Goal: Entertainment & Leisure: Consume media (video, audio)

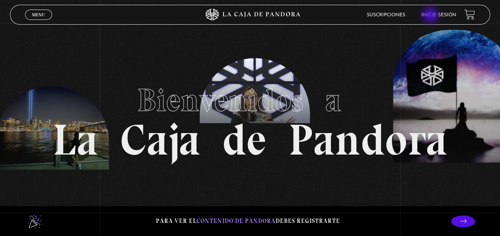
click at [431, 16] on link "Inicie sesión" at bounding box center [439, 15] width 35 height 5
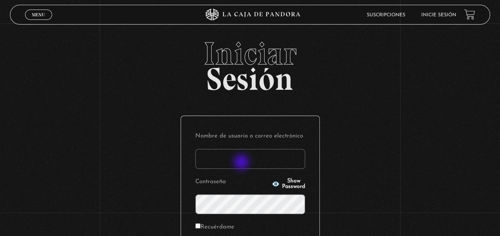
click at [242, 163] on input "Nombre de usuario o correo electrónico" at bounding box center [250, 159] width 110 height 20
type input "[EMAIL_ADDRESS][DOMAIN_NAME]"
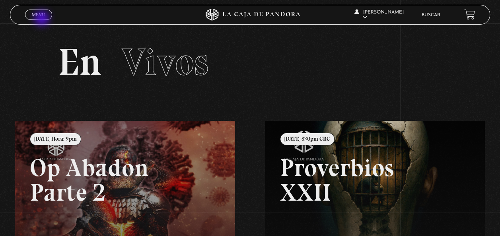
click at [43, 19] on span "Cerrar" at bounding box center [38, 22] width 19 height 6
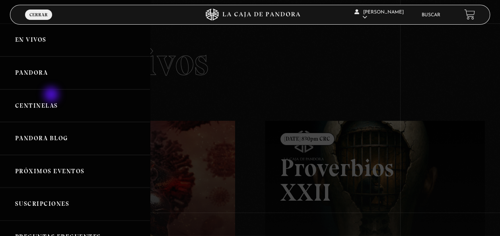
click at [52, 96] on link "Centinelas" at bounding box center [75, 106] width 150 height 33
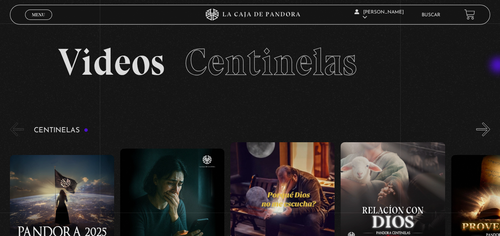
click at [499, 66] on section "Videos Centinelas" at bounding box center [250, 72] width 500 height 98
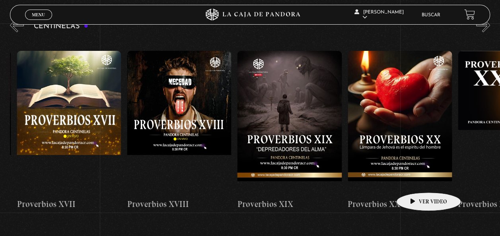
scroll to position [0, 2085]
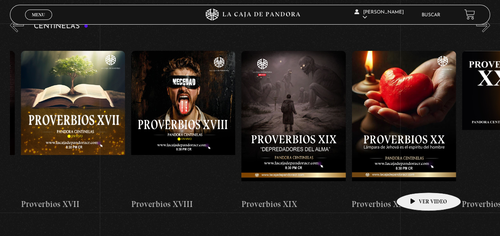
click at [104, 116] on figure at bounding box center [73, 122] width 104 height 143
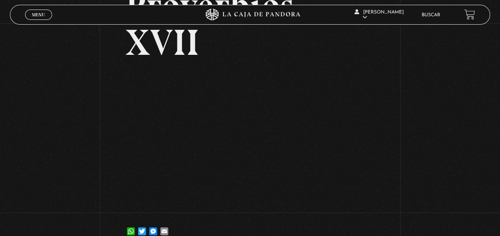
scroll to position [75, 0]
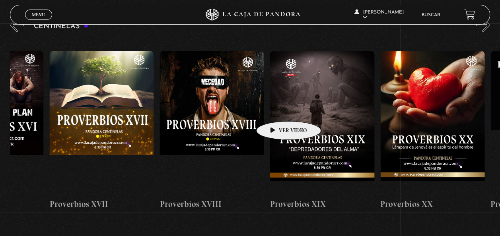
scroll to position [0, 2046]
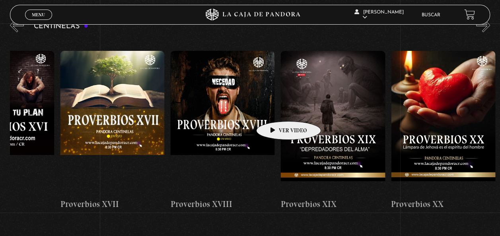
click at [235, 108] on figure at bounding box center [222, 122] width 104 height 143
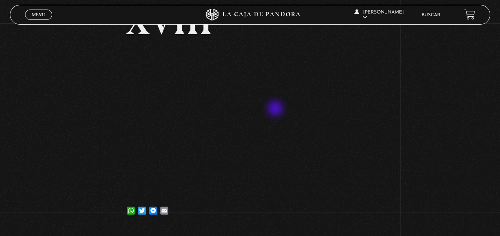
scroll to position [96, 0]
